Goal: Information Seeking & Learning: Compare options

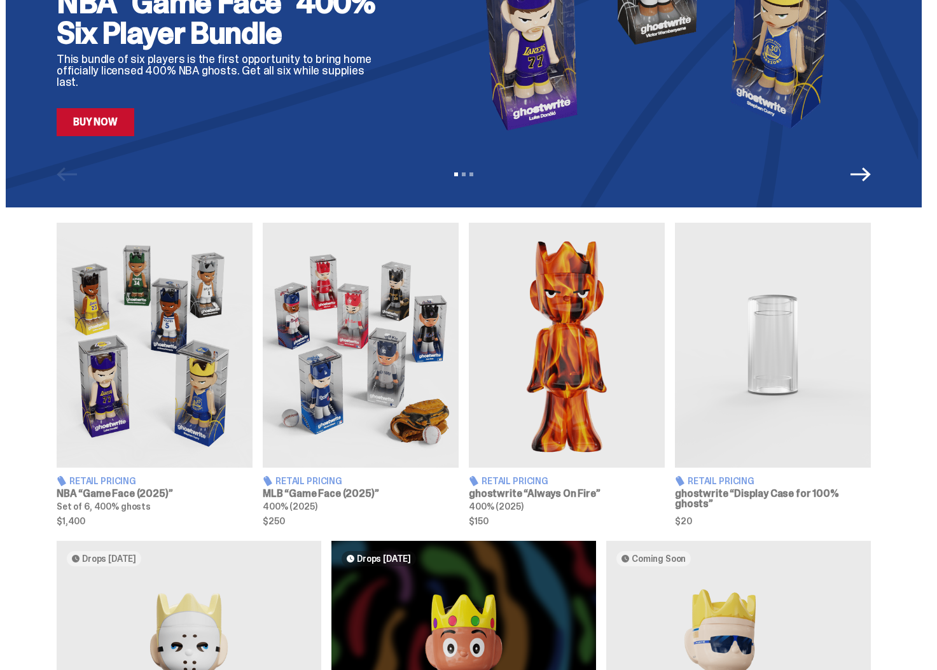
scroll to position [253, 0]
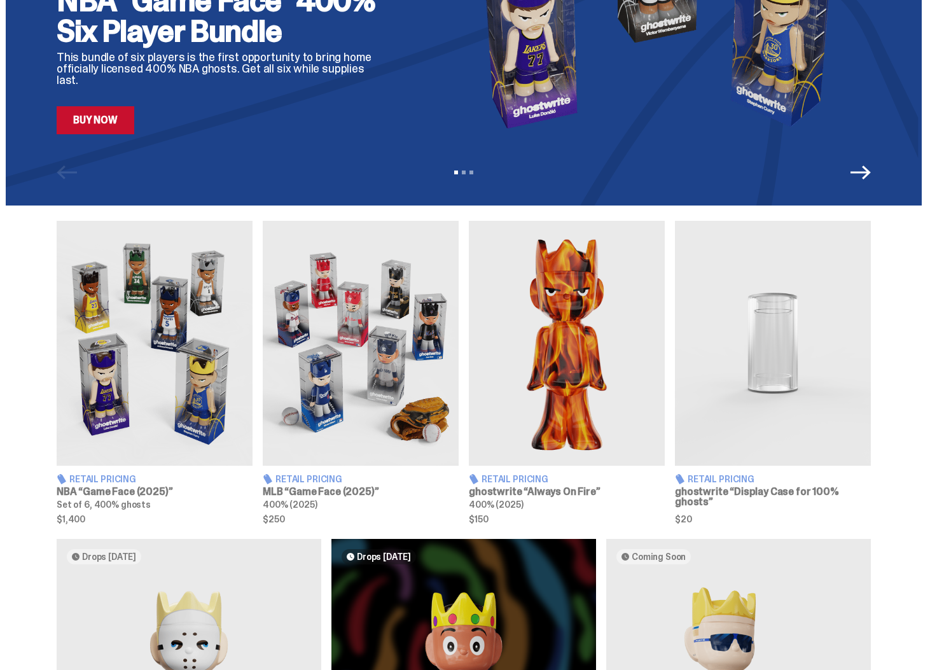
click at [338, 298] on img at bounding box center [361, 343] width 196 height 245
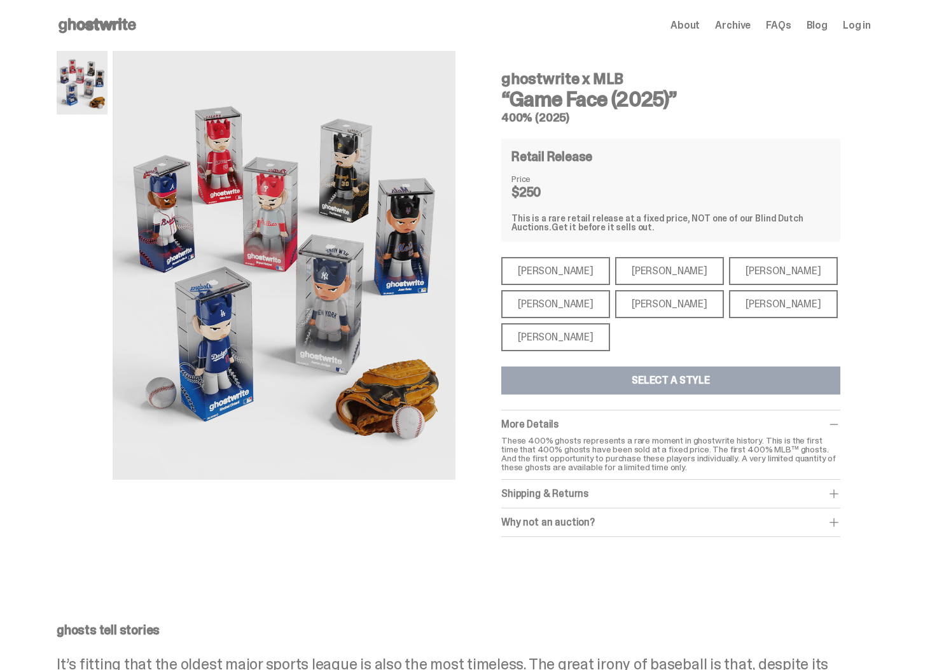
click at [642, 277] on div "[PERSON_NAME]" at bounding box center [669, 271] width 109 height 28
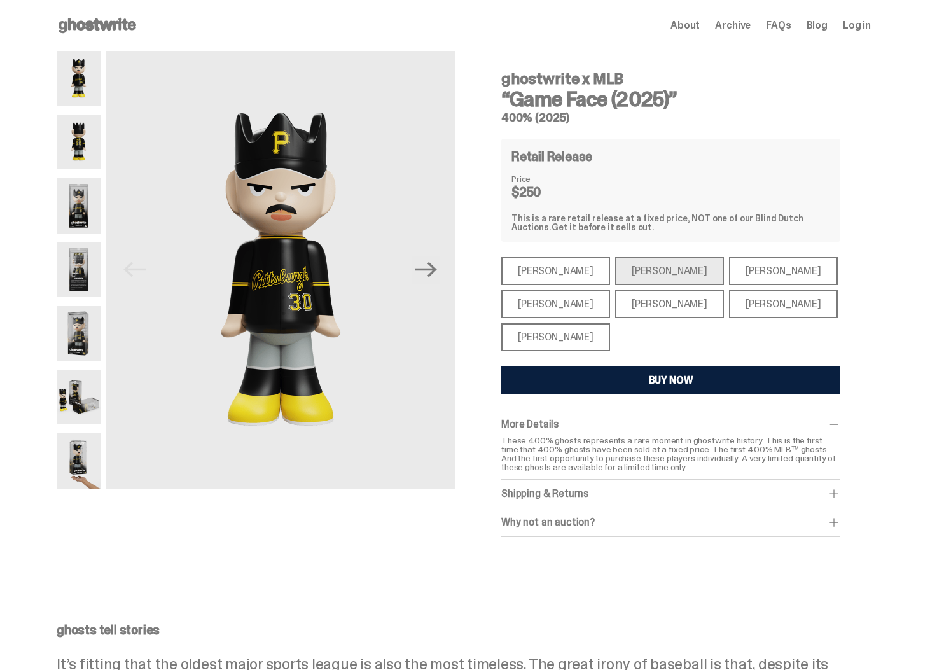
click at [540, 340] on div "[PERSON_NAME]" at bounding box center [555, 337] width 109 height 28
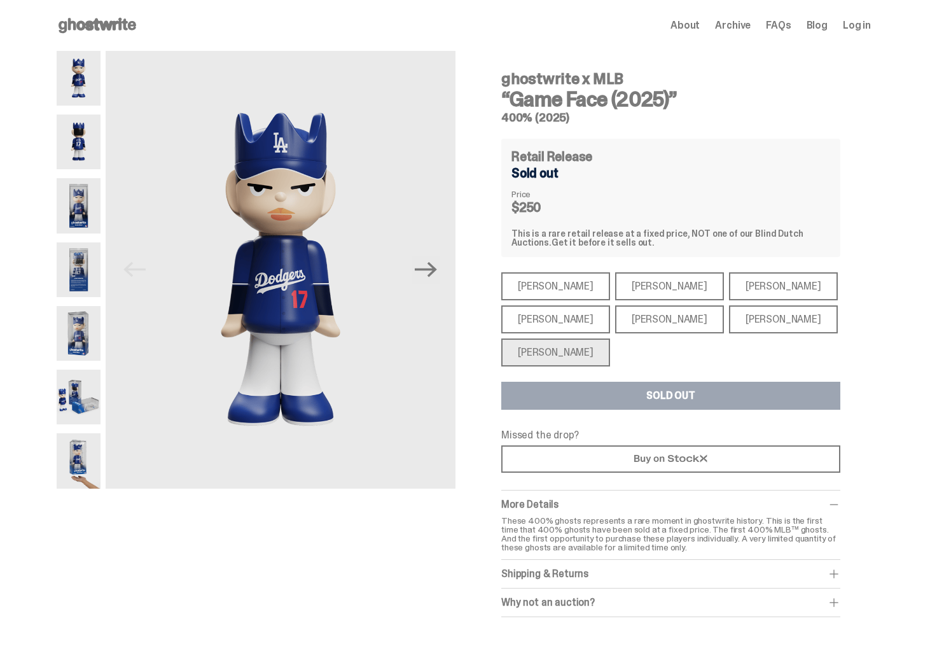
click at [755, 326] on div "[PERSON_NAME]" at bounding box center [783, 319] width 109 height 28
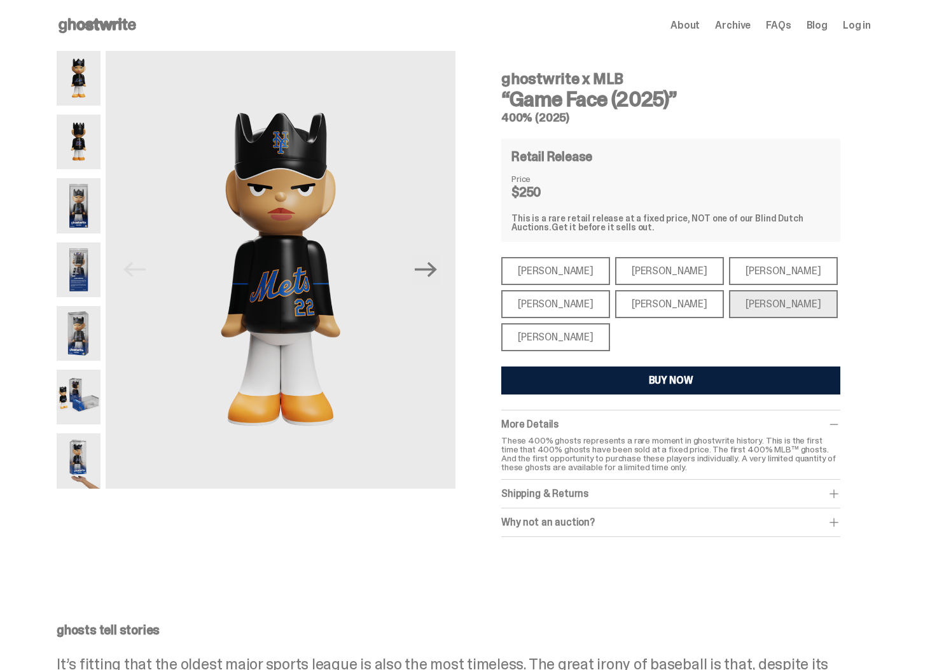
click at [637, 310] on div "[PERSON_NAME]" at bounding box center [669, 304] width 109 height 28
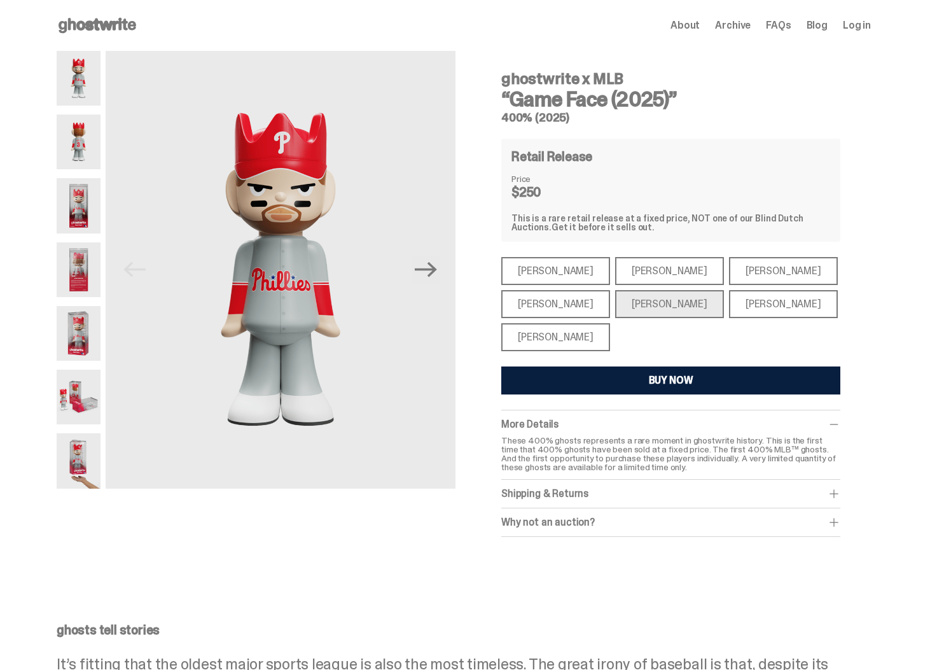
click at [549, 304] on div "[PERSON_NAME]" at bounding box center [555, 304] width 109 height 28
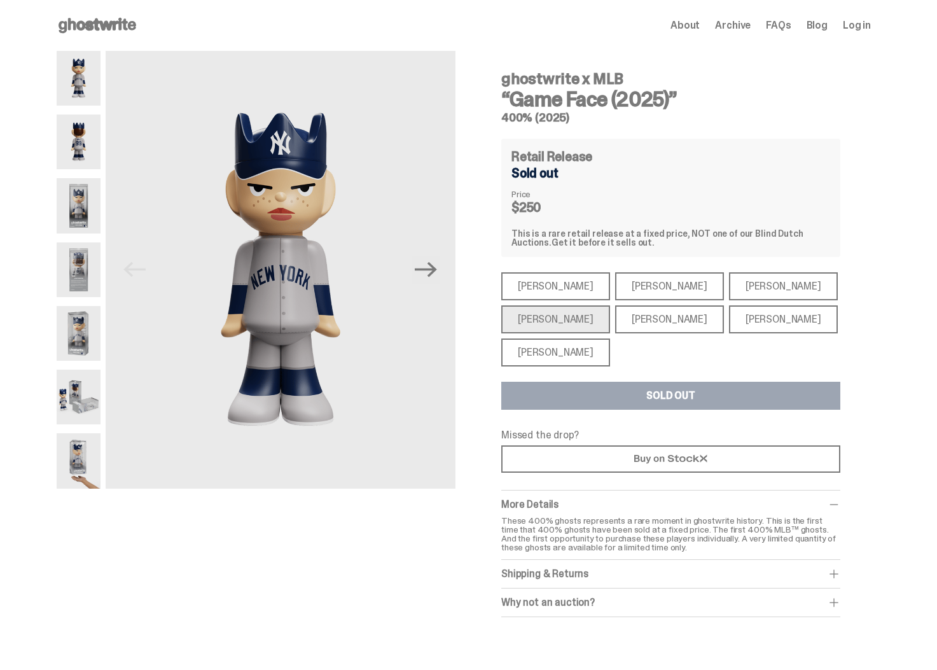
click at [551, 291] on div "[PERSON_NAME]" at bounding box center [555, 286] width 109 height 28
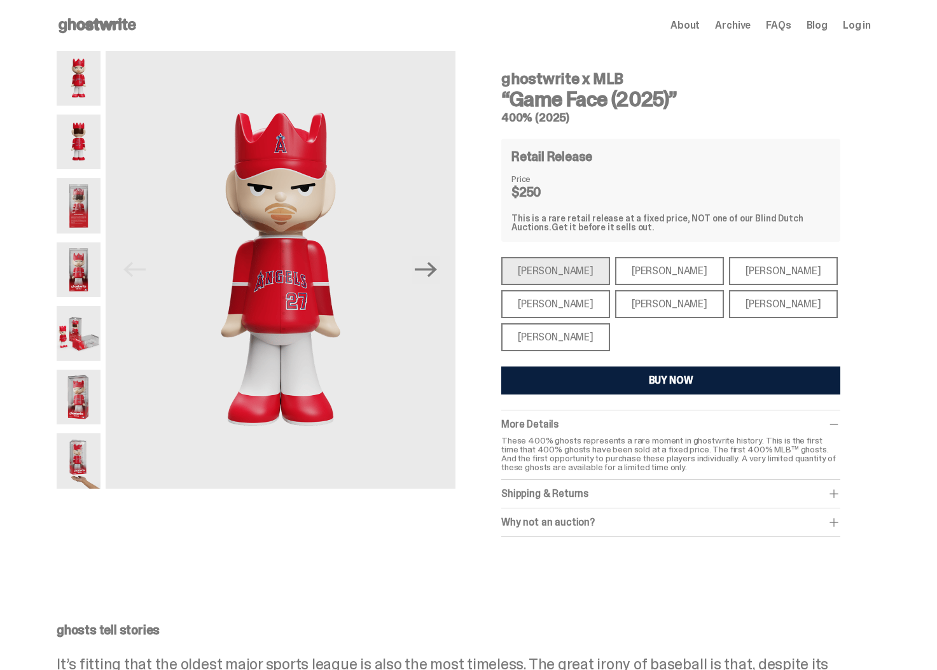
click at [584, 333] on div "[PERSON_NAME]" at bounding box center [555, 337] width 109 height 28
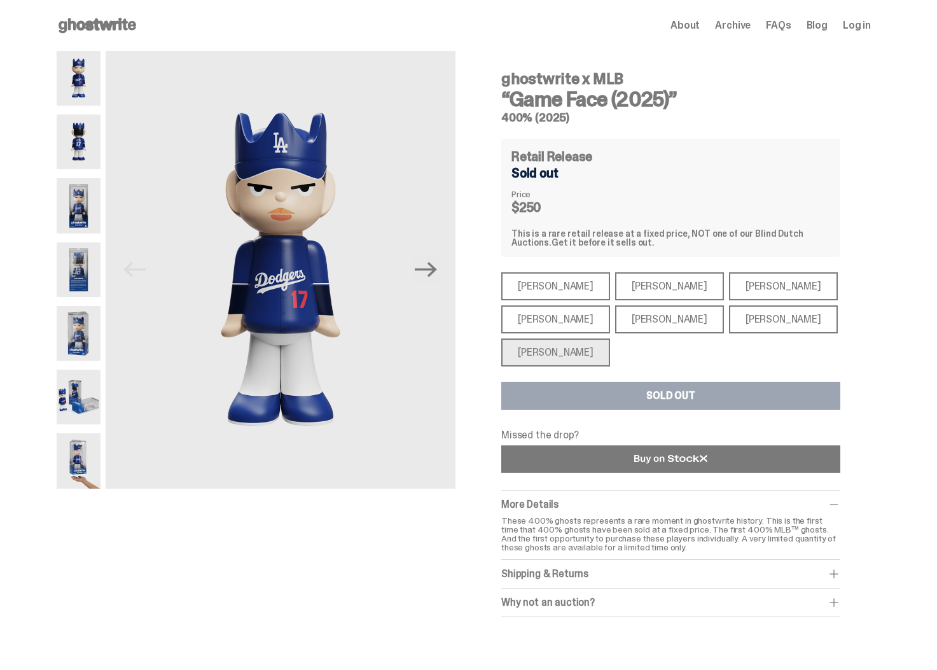
click at [632, 463] on link at bounding box center [670, 458] width 339 height 27
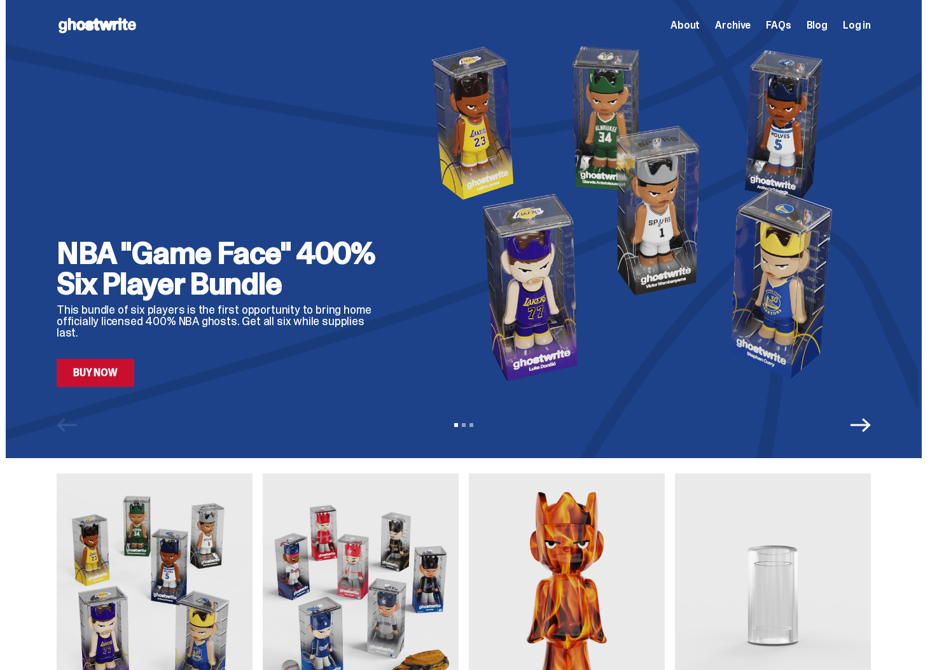
click at [743, 26] on span "Archive" at bounding box center [733, 25] width 36 height 10
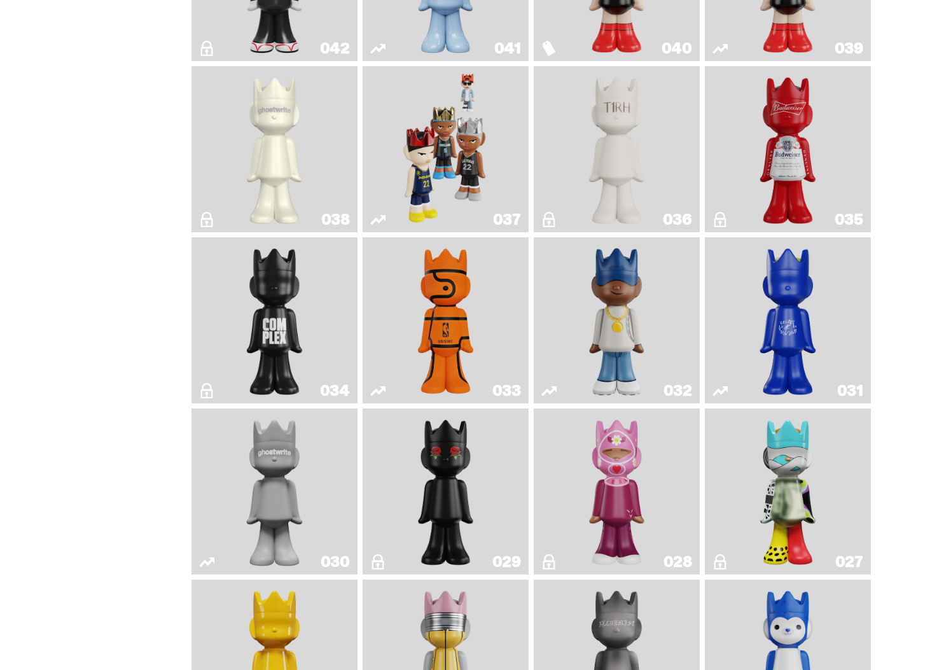
scroll to position [1098, 0]
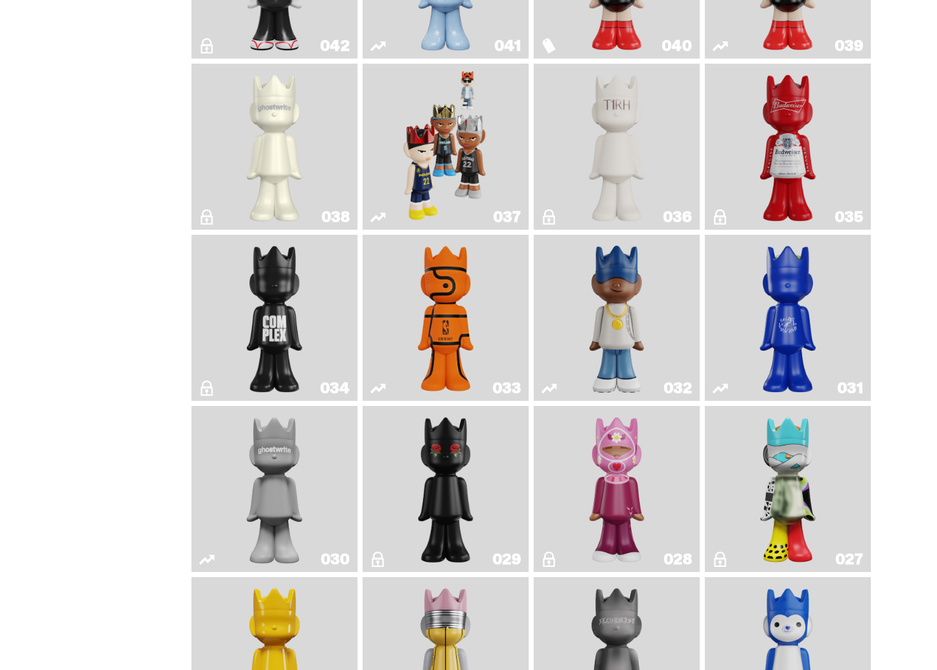
click at [471, 124] on img "Game Face (2024)" at bounding box center [446, 147] width 88 height 156
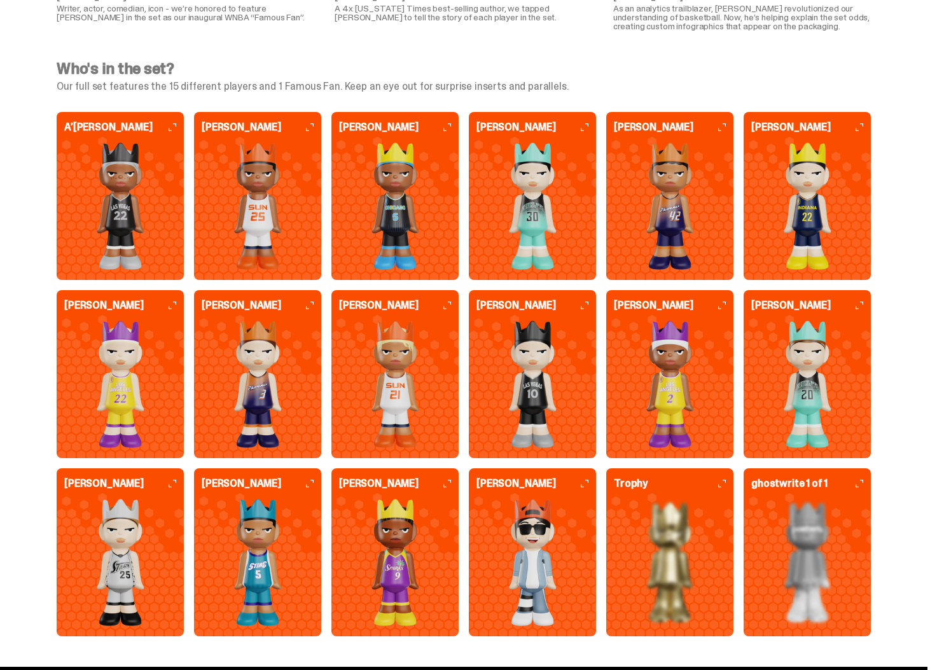
scroll to position [3236, 0]
